Goal: Entertainment & Leisure: Consume media (video, audio)

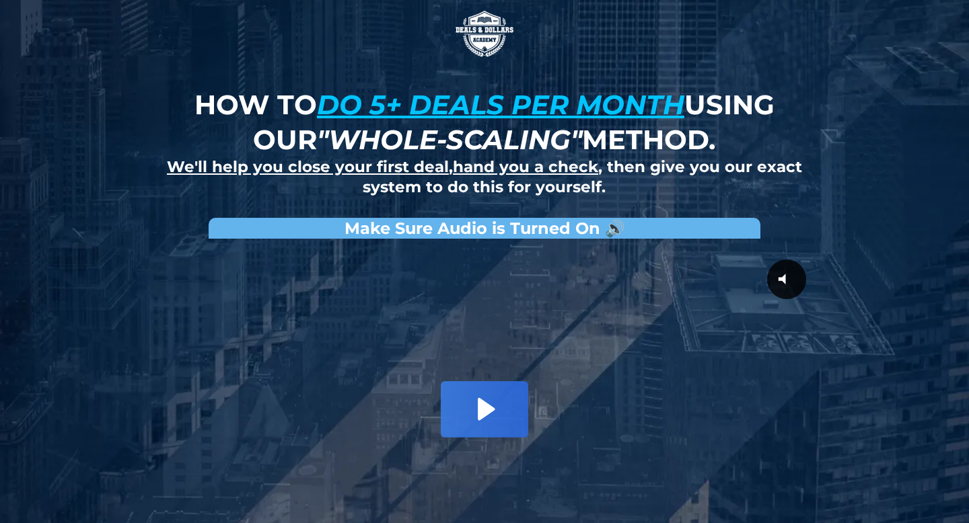
scroll to position [118, 0]
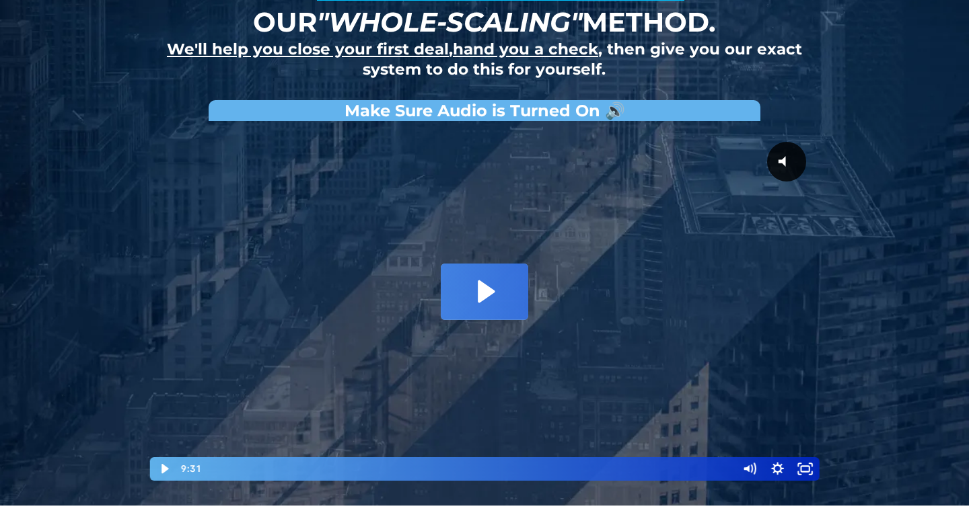
click at [451, 271] on icon "Play Video: David Choi - Whole-Scaling VSL V.2 (short)" at bounding box center [484, 292] width 87 height 56
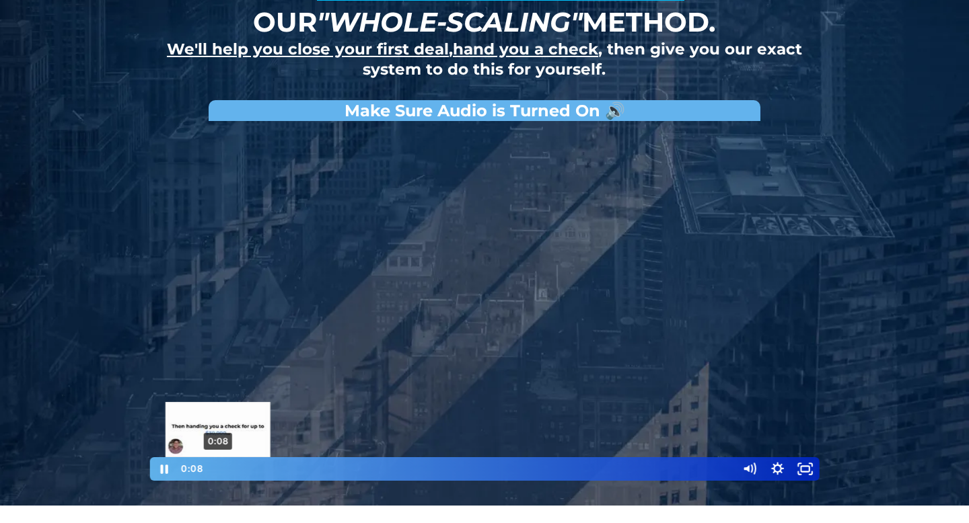
click at [218, 469] on div "Playbar" at bounding box center [218, 469] width 8 height 8
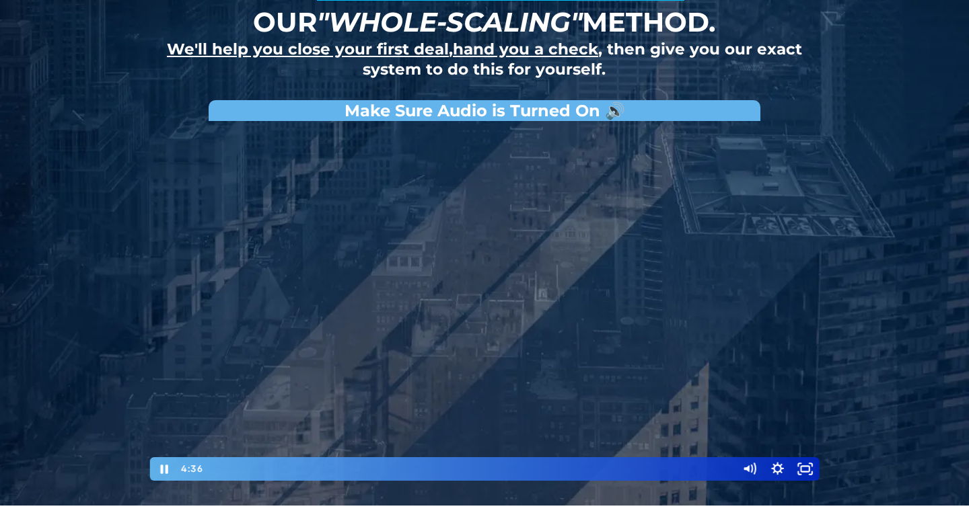
click at [236, 160] on div at bounding box center [484, 305] width 673 height 355
click at [294, 150] on div at bounding box center [484, 305] width 673 height 355
click at [274, 302] on div at bounding box center [484, 305] width 673 height 355
click at [234, 257] on div at bounding box center [484, 305] width 673 height 355
click at [256, 235] on div at bounding box center [484, 305] width 673 height 355
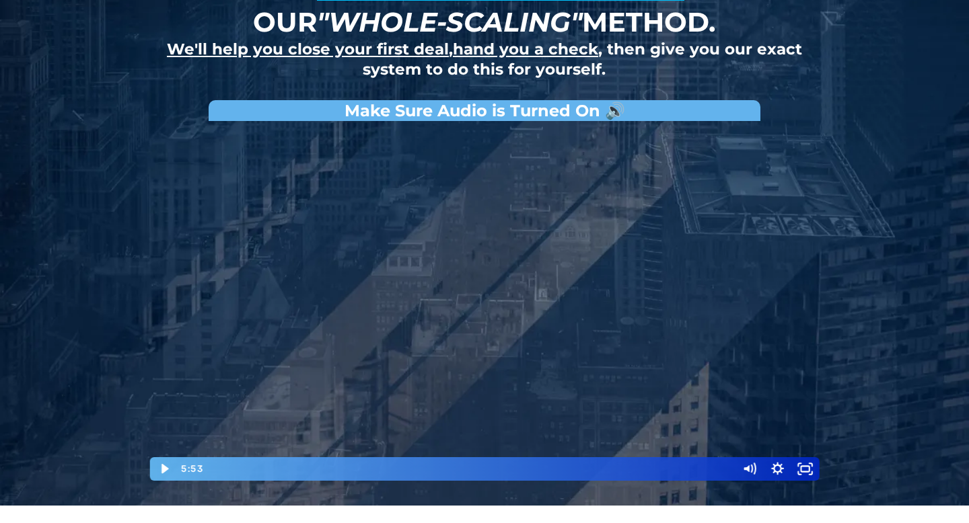
click at [295, 293] on div at bounding box center [484, 305] width 673 height 355
click at [273, 258] on div at bounding box center [484, 305] width 673 height 355
click at [272, 299] on div at bounding box center [484, 305] width 673 height 355
click at [262, 259] on div at bounding box center [484, 305] width 673 height 355
click at [282, 287] on div at bounding box center [484, 305] width 673 height 355
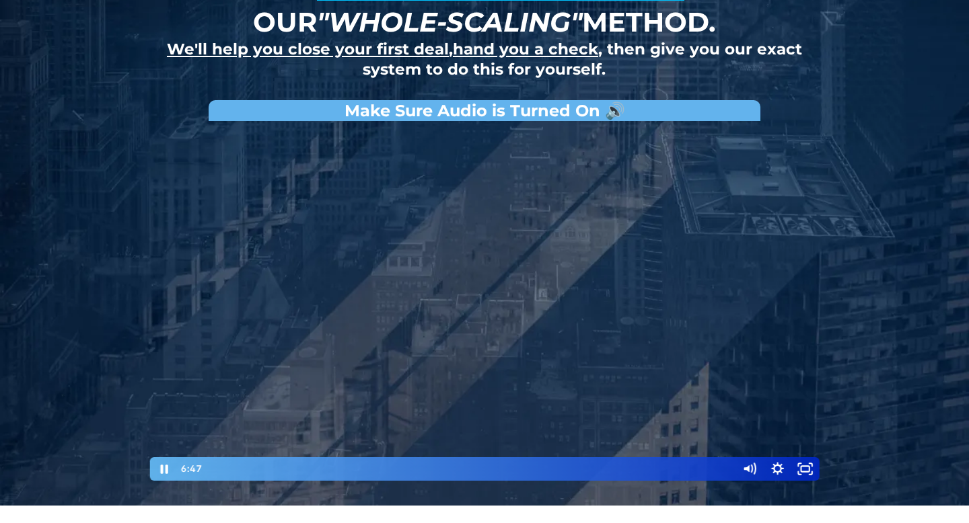
click at [288, 291] on div at bounding box center [484, 305] width 673 height 355
click at [303, 249] on div at bounding box center [484, 305] width 673 height 355
click at [306, 258] on div at bounding box center [484, 305] width 673 height 355
click at [289, 311] on div at bounding box center [484, 305] width 673 height 355
click at [422, 268] on div at bounding box center [484, 305] width 673 height 355
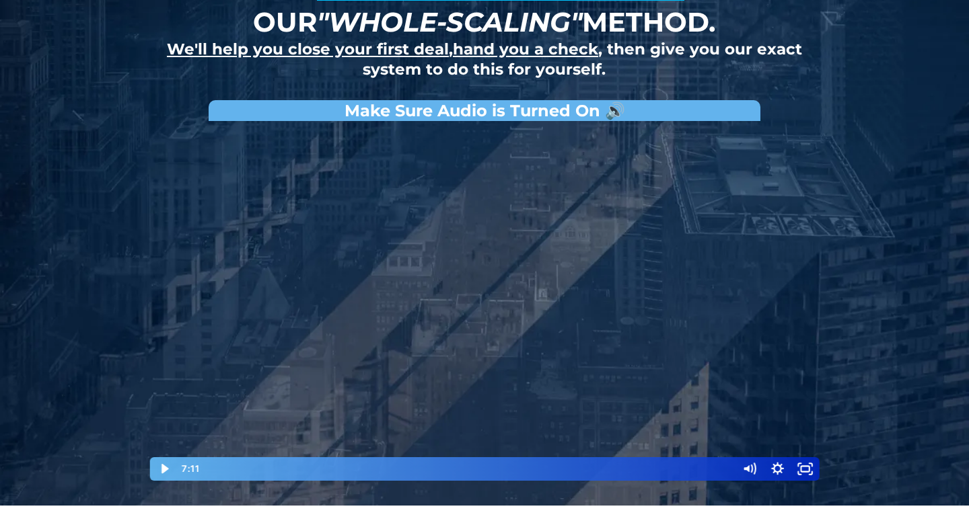
click at [445, 253] on div at bounding box center [484, 305] width 673 height 355
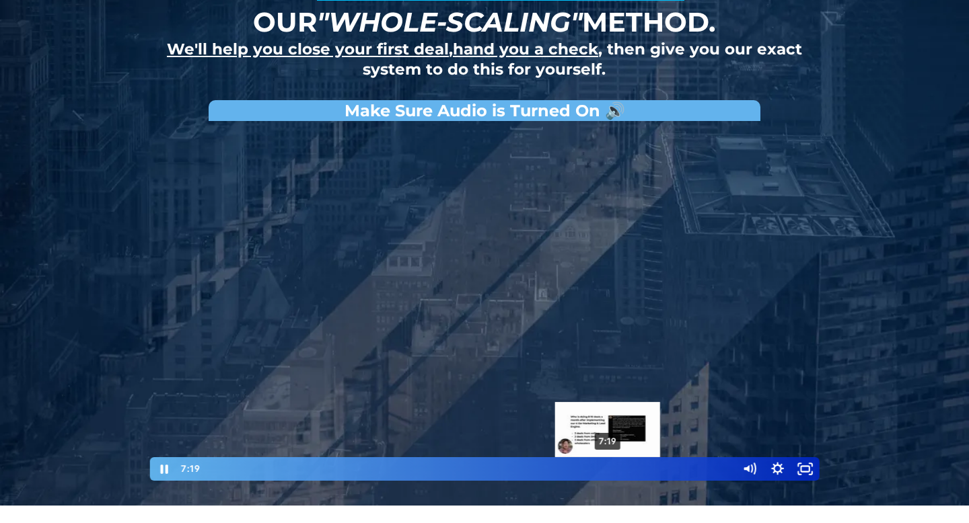
click at [608, 470] on div "Playbar" at bounding box center [607, 469] width 8 height 8
click at [605, 469] on div "Playbar" at bounding box center [604, 469] width 8 height 8
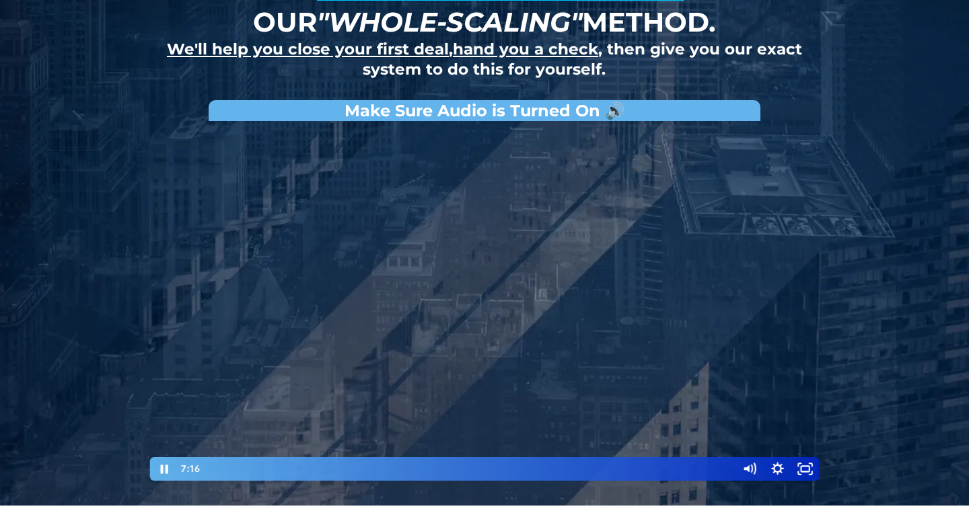
click at [611, 421] on div at bounding box center [484, 305] width 673 height 355
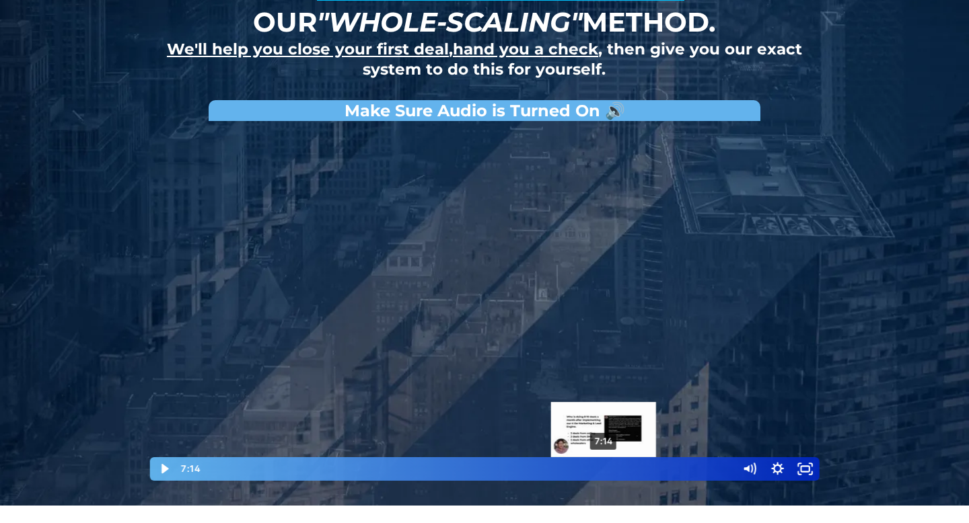
click at [604, 470] on div "Playbar" at bounding box center [603, 469] width 8 height 8
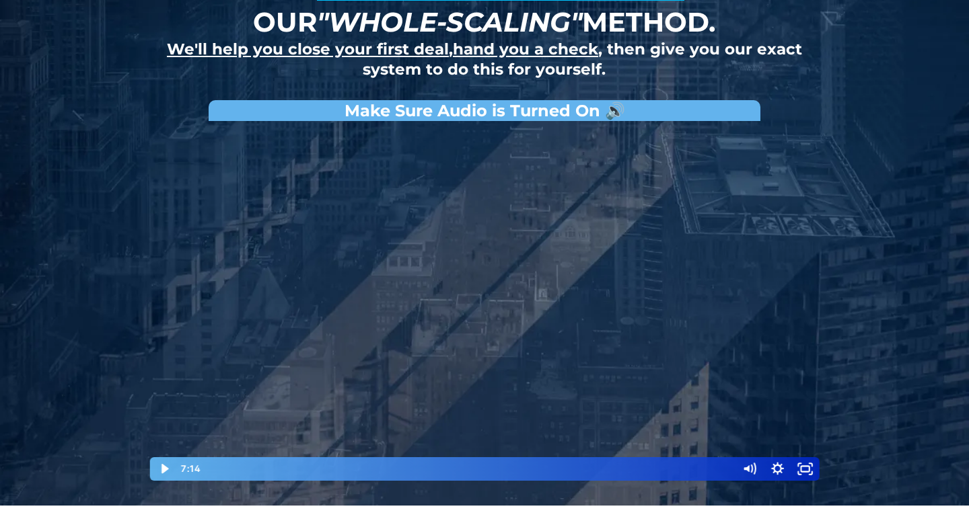
click at [607, 434] on div at bounding box center [484, 305] width 673 height 355
click at [607, 435] on div at bounding box center [484, 305] width 673 height 355
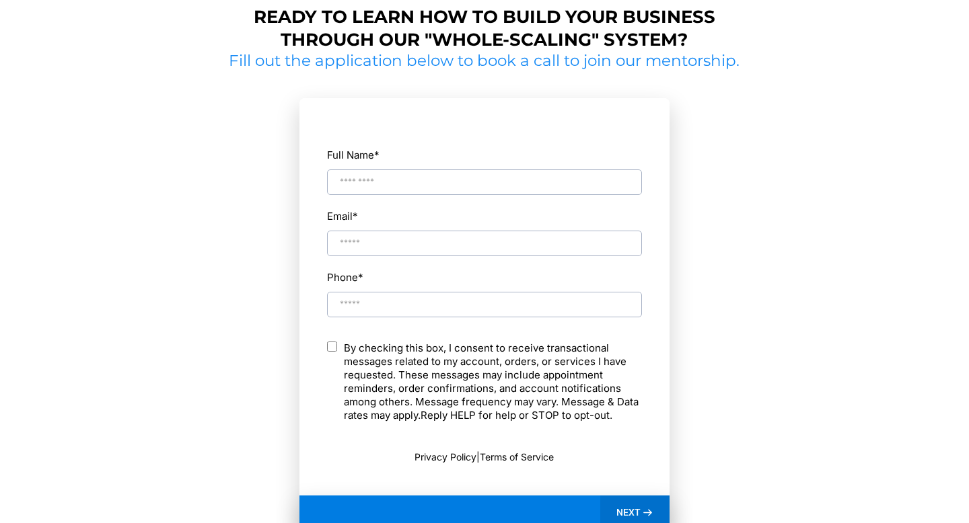
scroll to position [838, 0]
